Goal: Navigation & Orientation: Find specific page/section

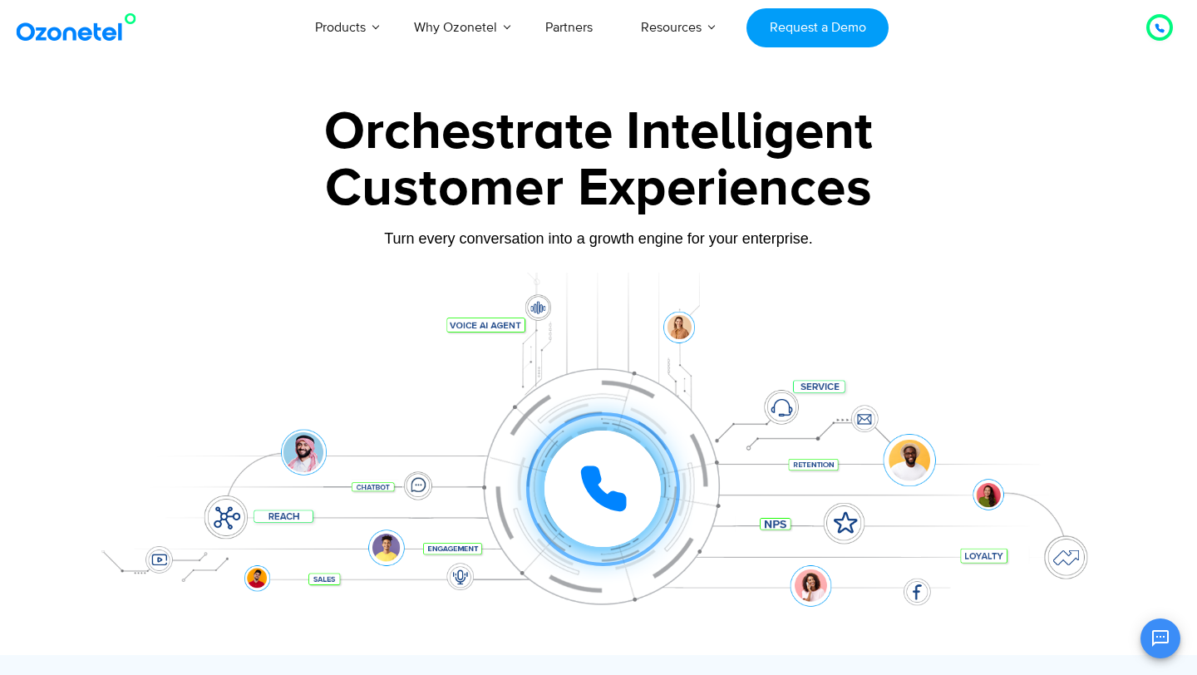
click at [1157, 30] on icon at bounding box center [1159, 28] width 8 height 8
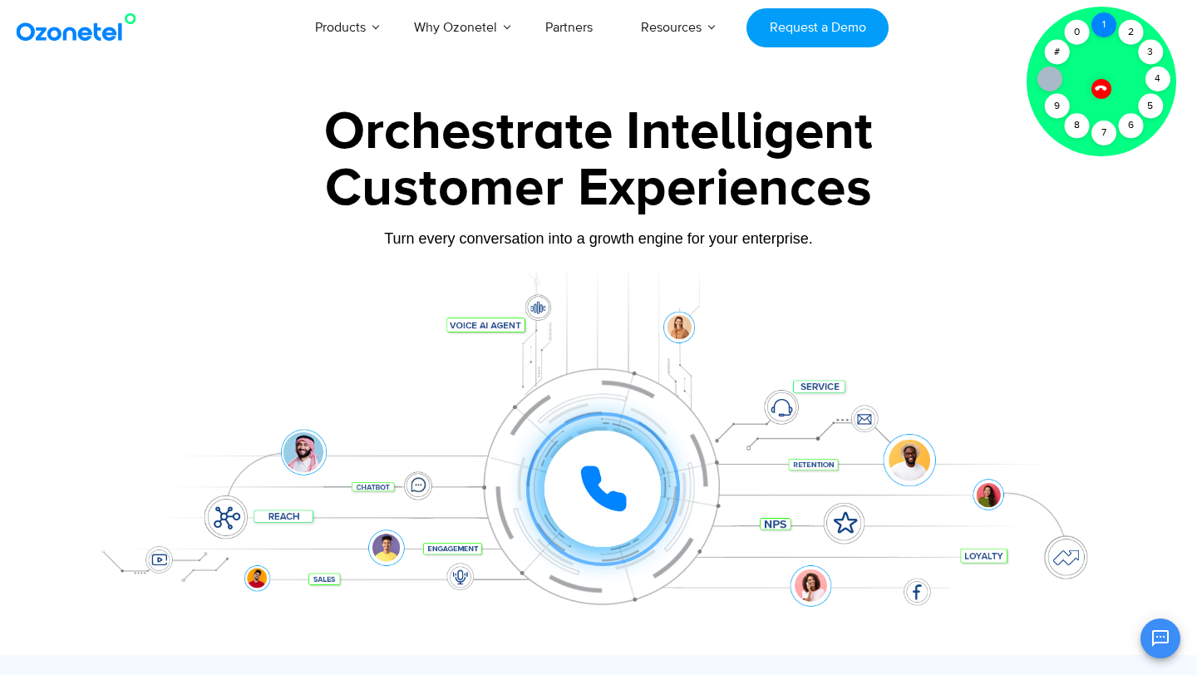
click at [1108, 26] on div "1" at bounding box center [1103, 24] width 25 height 25
click at [735, 204] on div "Customer Experiences" at bounding box center [598, 189] width 1039 height 80
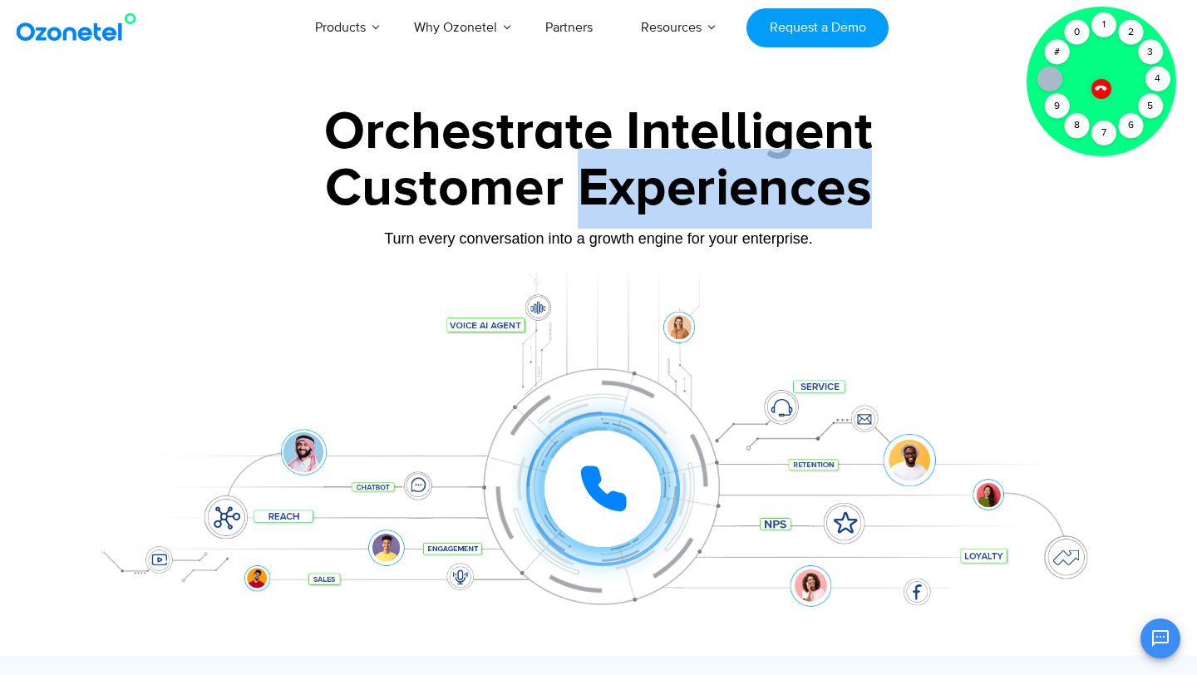
click at [735, 204] on div "Customer Experiences" at bounding box center [598, 189] width 1039 height 80
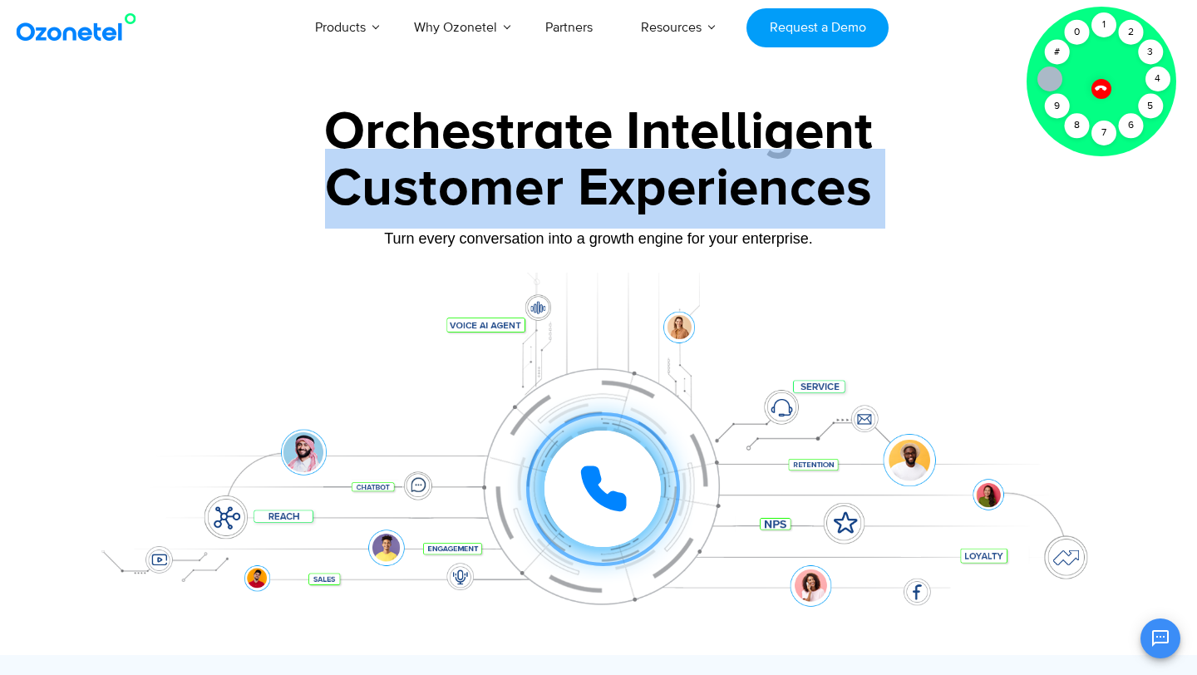
click at [769, 181] on div "Customer Experiences" at bounding box center [598, 189] width 1039 height 80
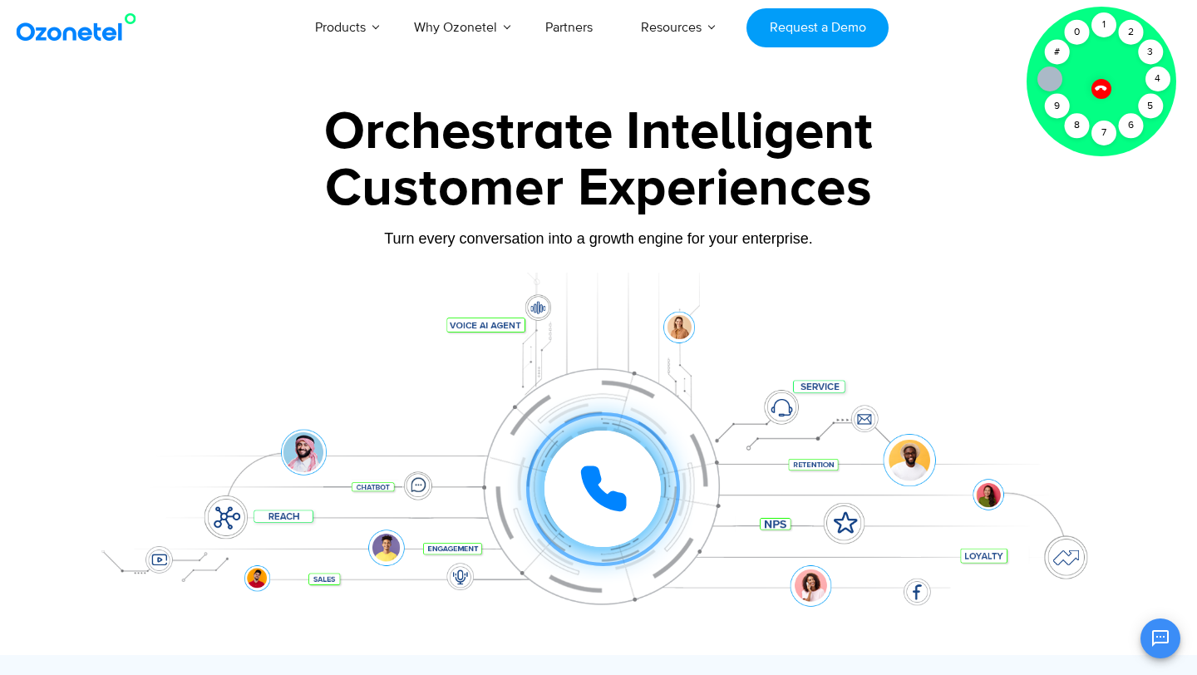
click at [769, 181] on div "Customer Experiences" at bounding box center [598, 189] width 1039 height 80
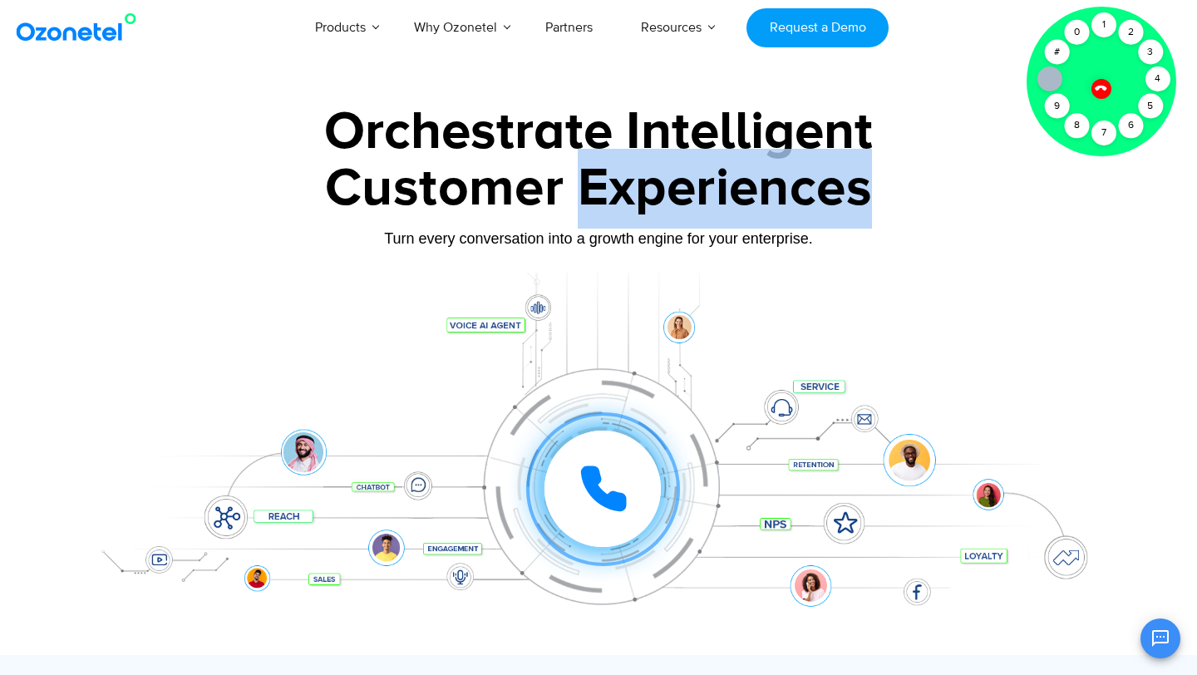
click at [769, 181] on div "Customer Experiences" at bounding box center [598, 189] width 1039 height 80
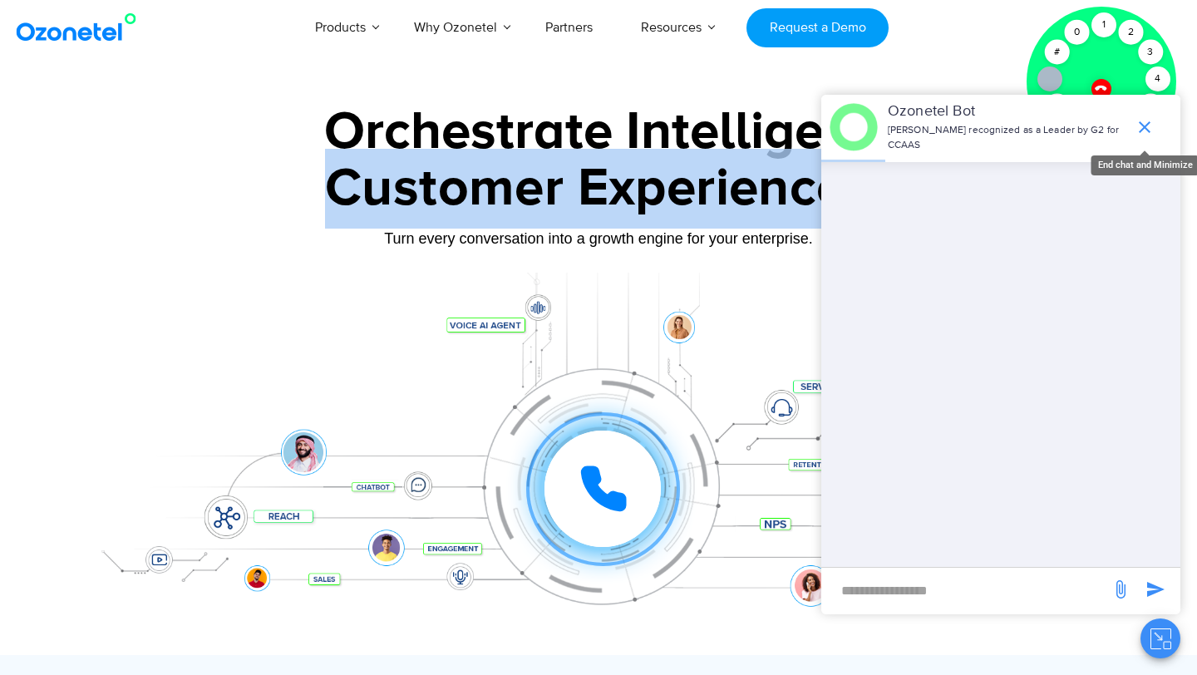
click at [1142, 129] on icon "end chat or minimize" at bounding box center [1144, 127] width 12 height 12
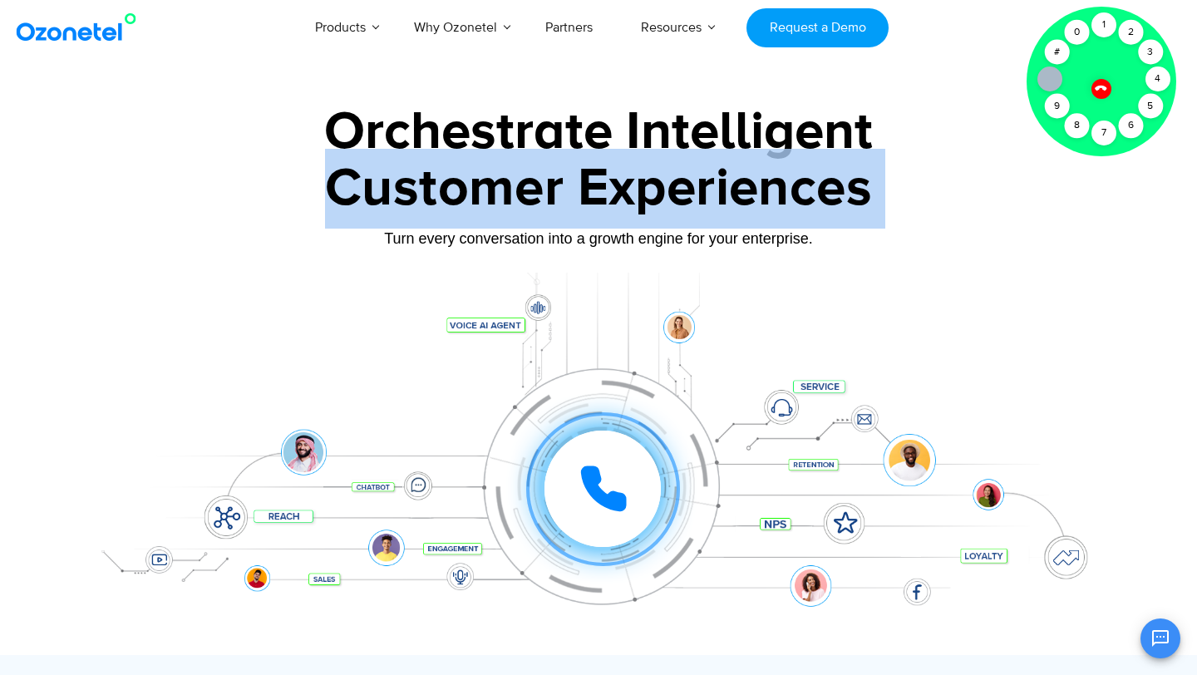
click at [1100, 85] on icon at bounding box center [1100, 88] width 14 height 14
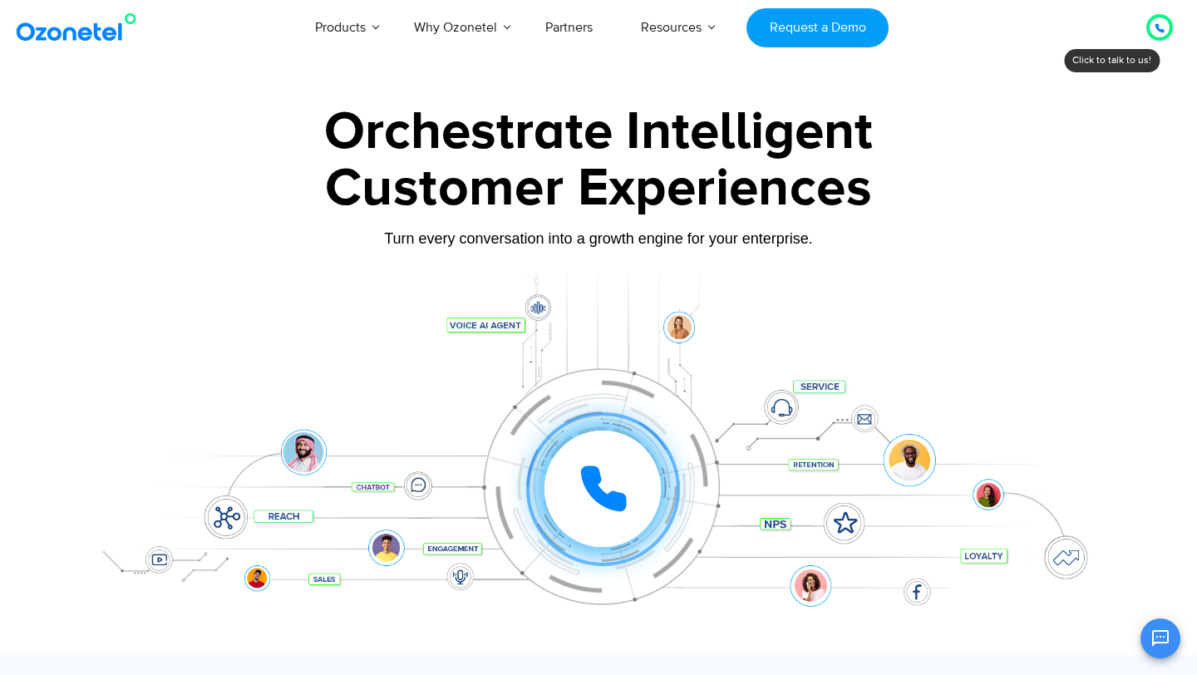
click at [1029, 52] on div "Products AI & CX Voice AI Agents Agent Assist Voice of Customer Quality Audits …" at bounding box center [696, 27] width 976 height 55
click at [1044, 162] on div "Customer Experiences" at bounding box center [598, 189] width 1039 height 80
